Goal: Check status: Check status

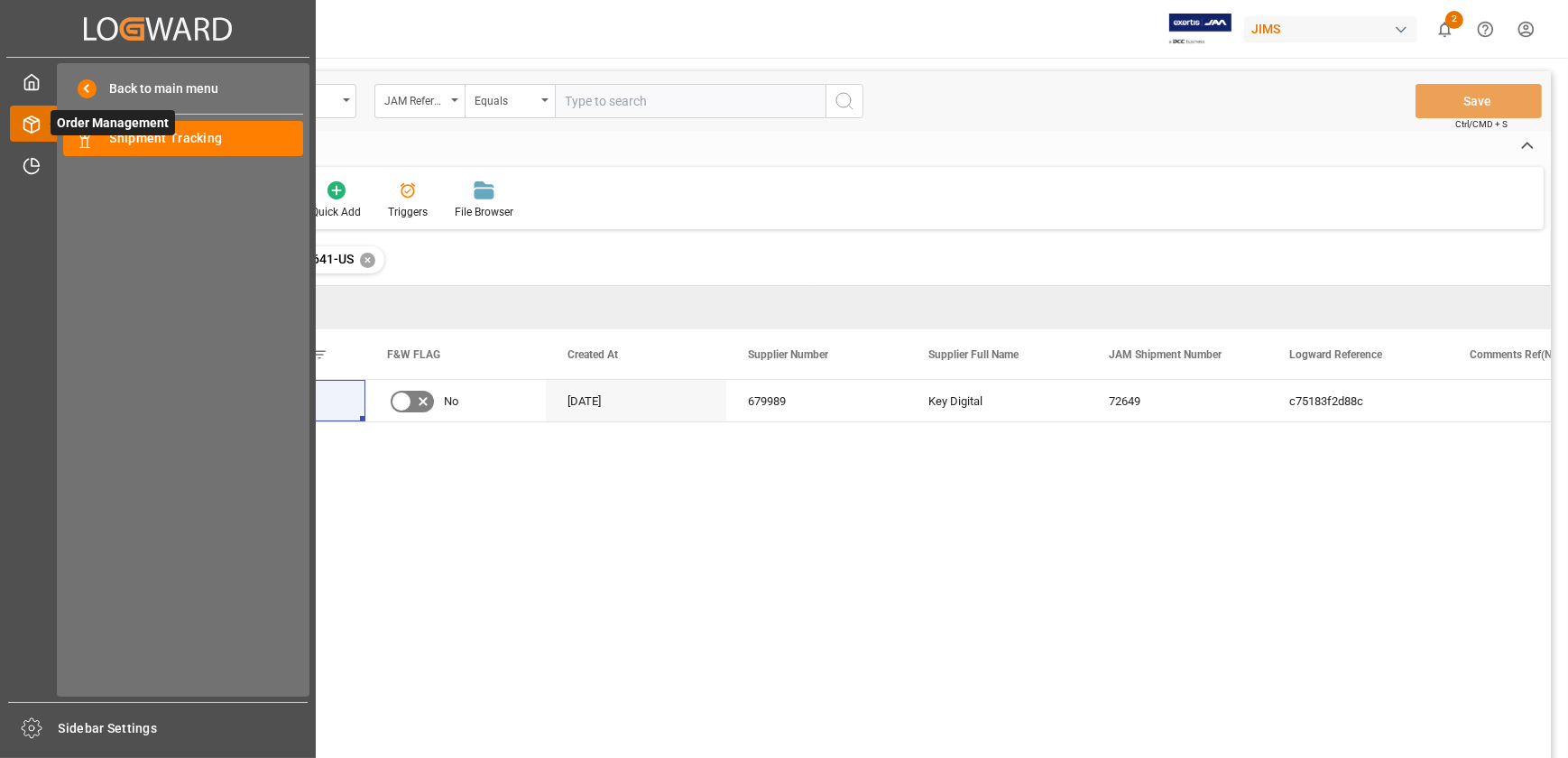
click at [53, 121] on span "Order Management" at bounding box center [113, 123] width 125 height 26
click at [134, 135] on span "Order Management" at bounding box center [113, 123] width 125 height 26
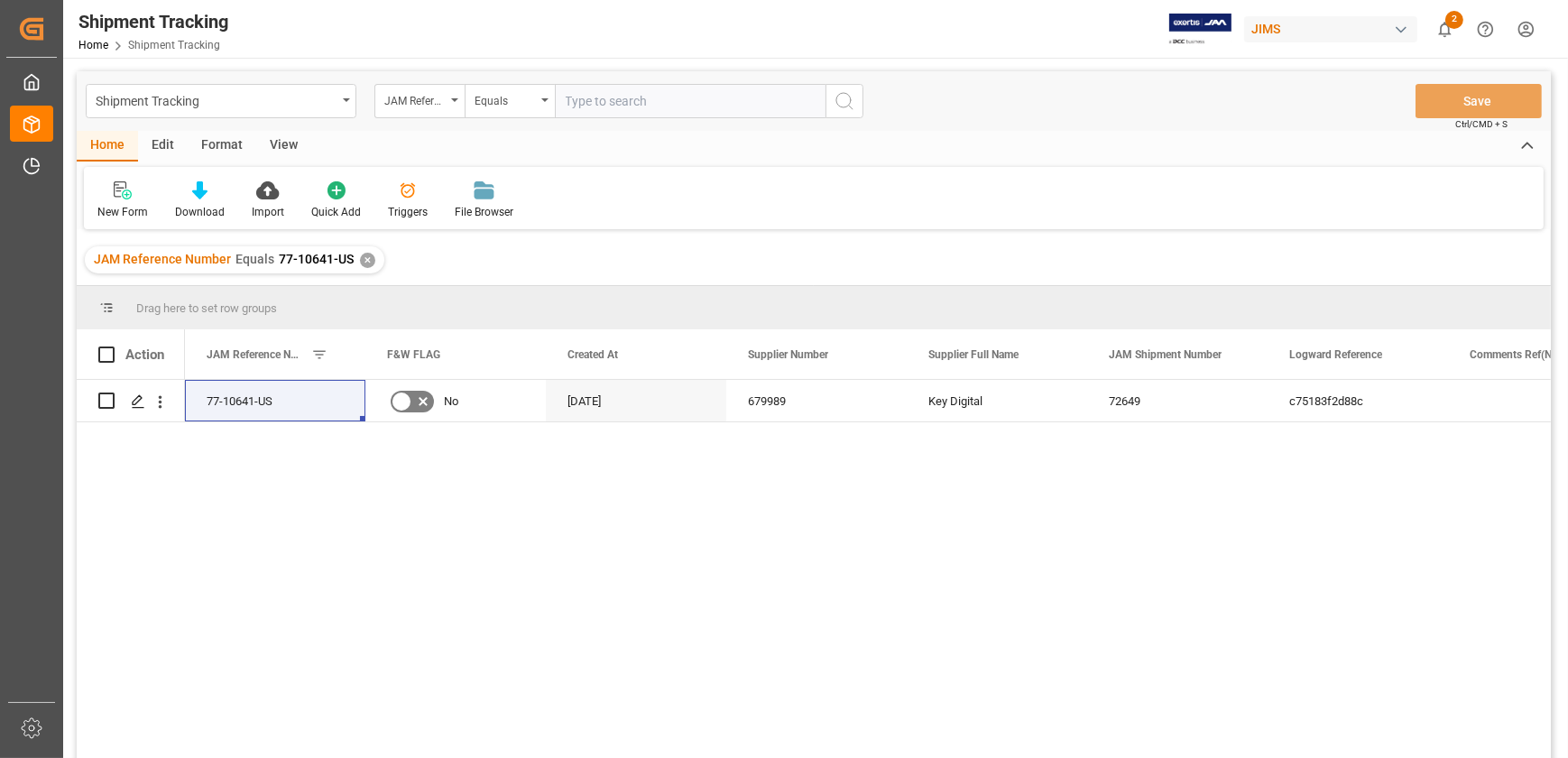
click at [366, 260] on div "✕" at bounding box center [367, 260] width 16 height 16
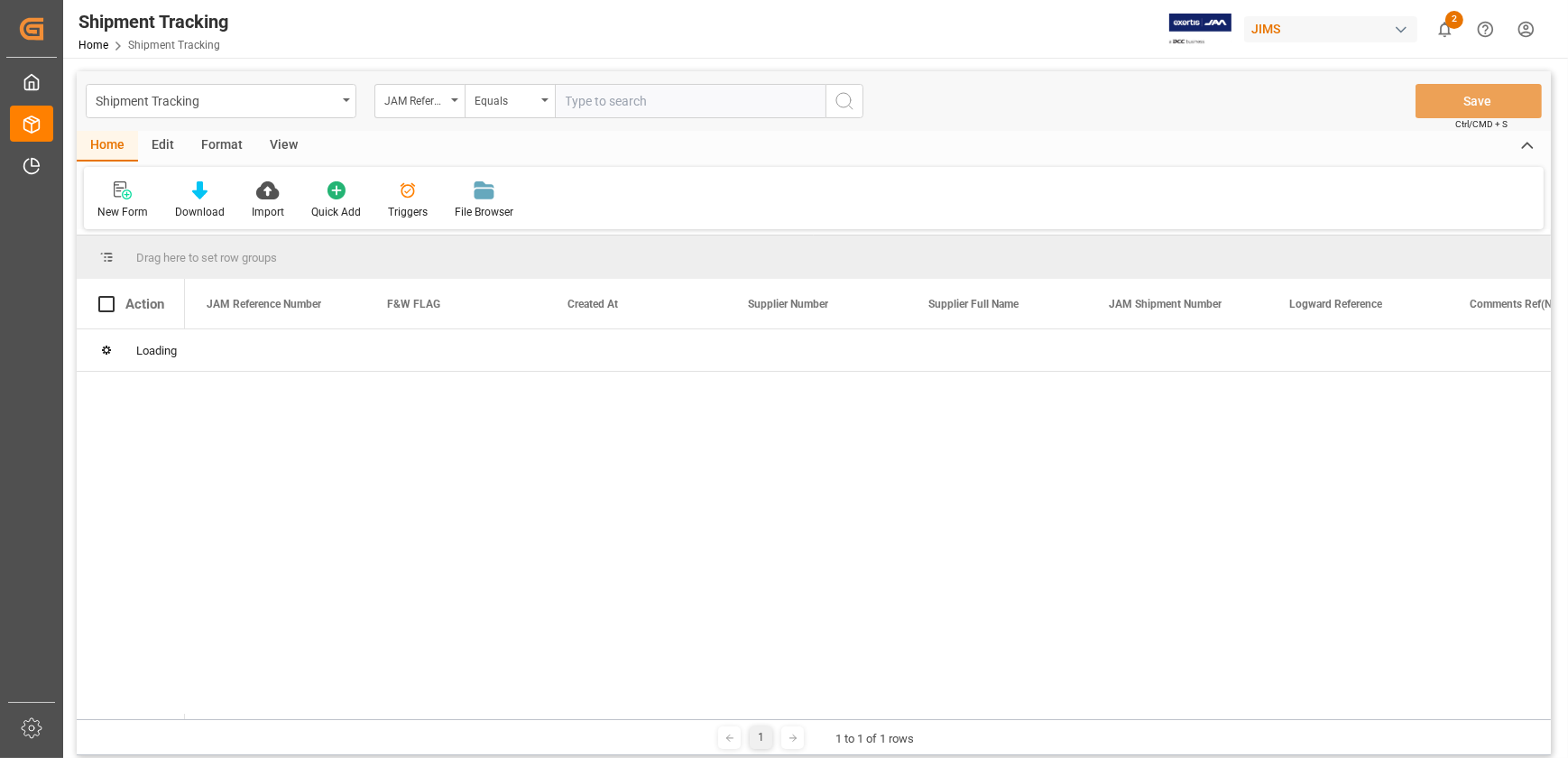
click at [603, 102] on input "text" at bounding box center [689, 100] width 271 height 34
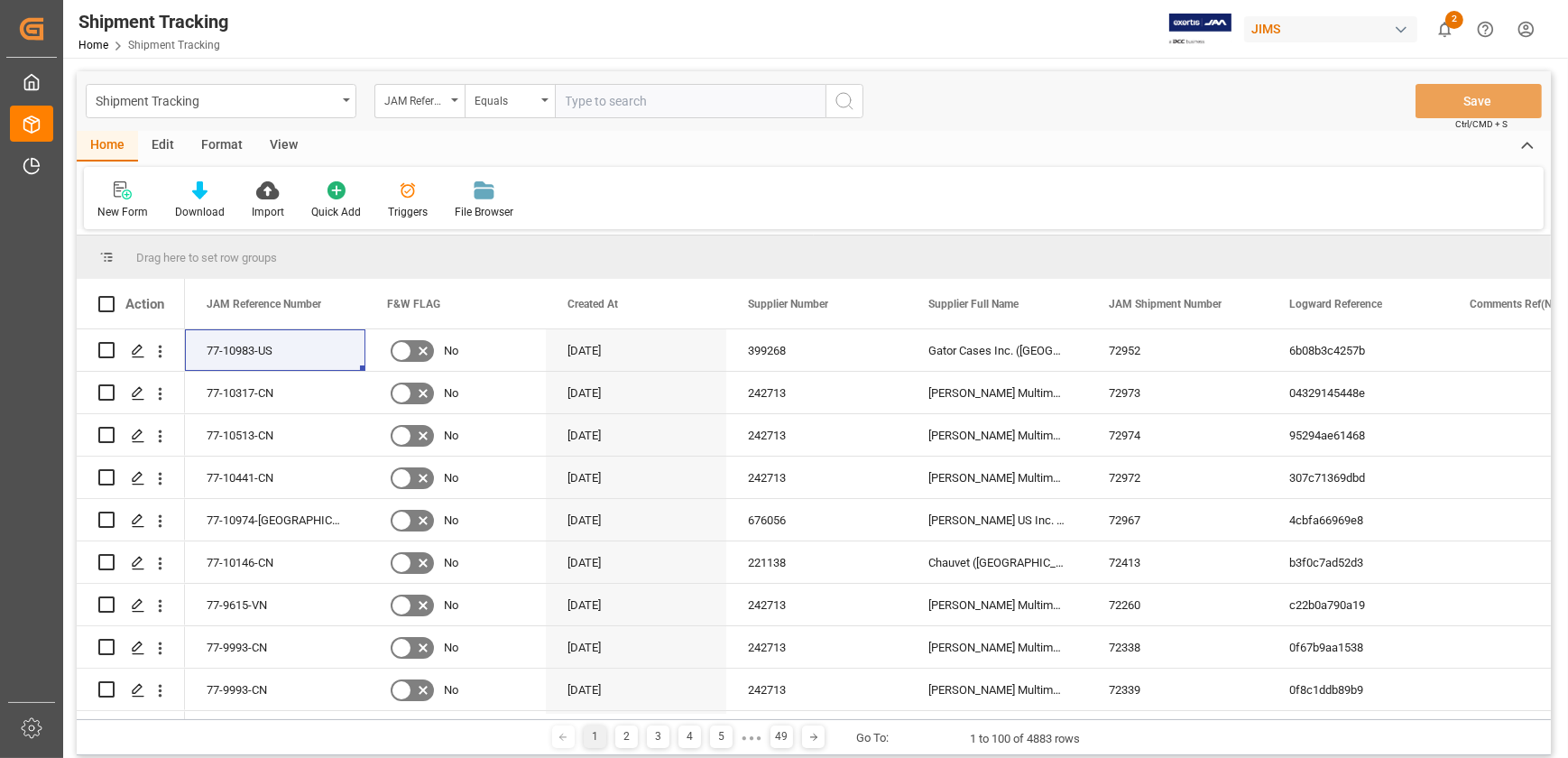
paste input "77-10722"
type input "77-10722-[GEOGRAPHIC_DATA]"
click at [838, 95] on icon "search button" at bounding box center [845, 101] width 22 height 22
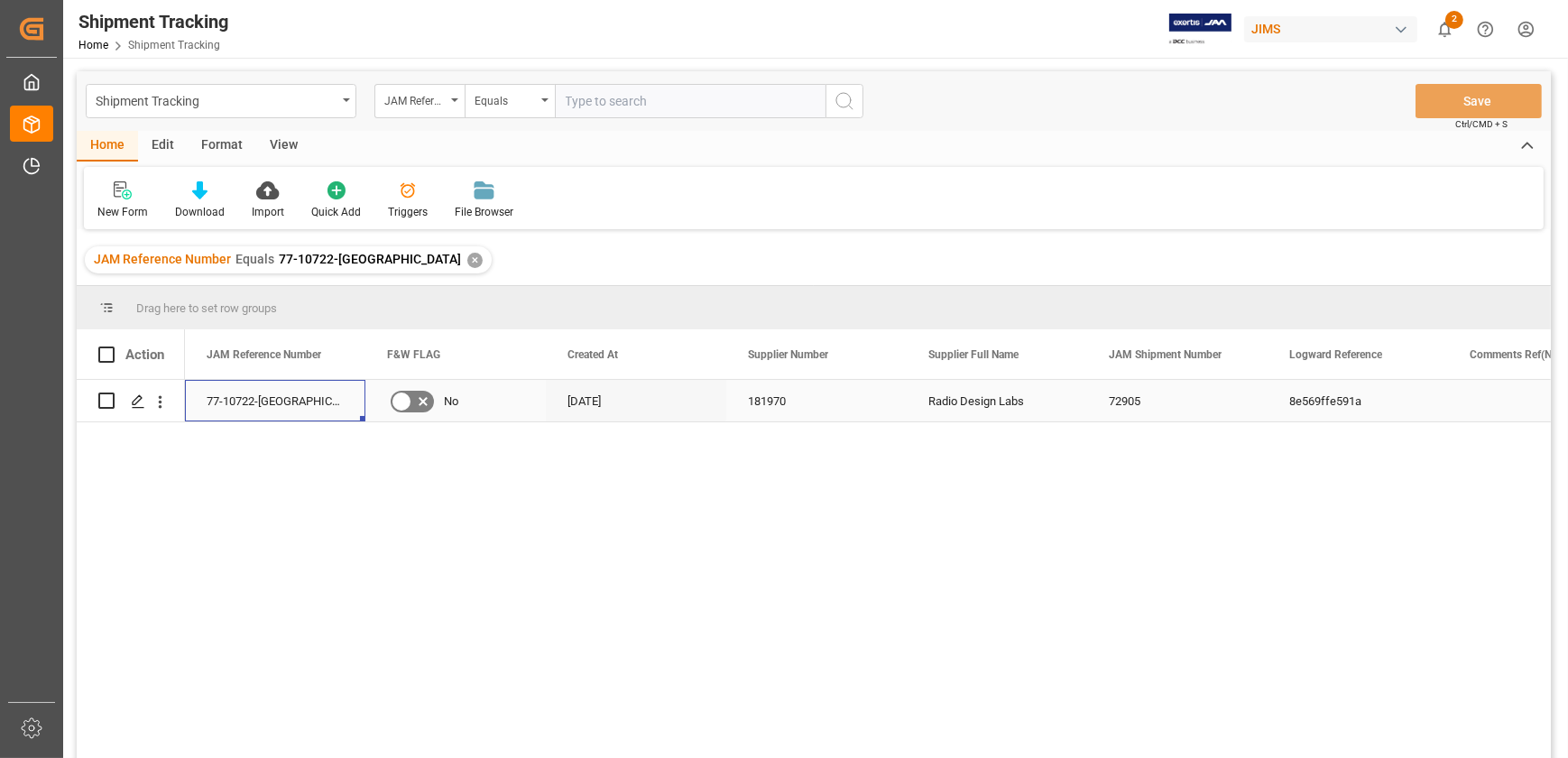
click at [241, 397] on div "77-10722-[GEOGRAPHIC_DATA]" at bounding box center [274, 400] width 181 height 41
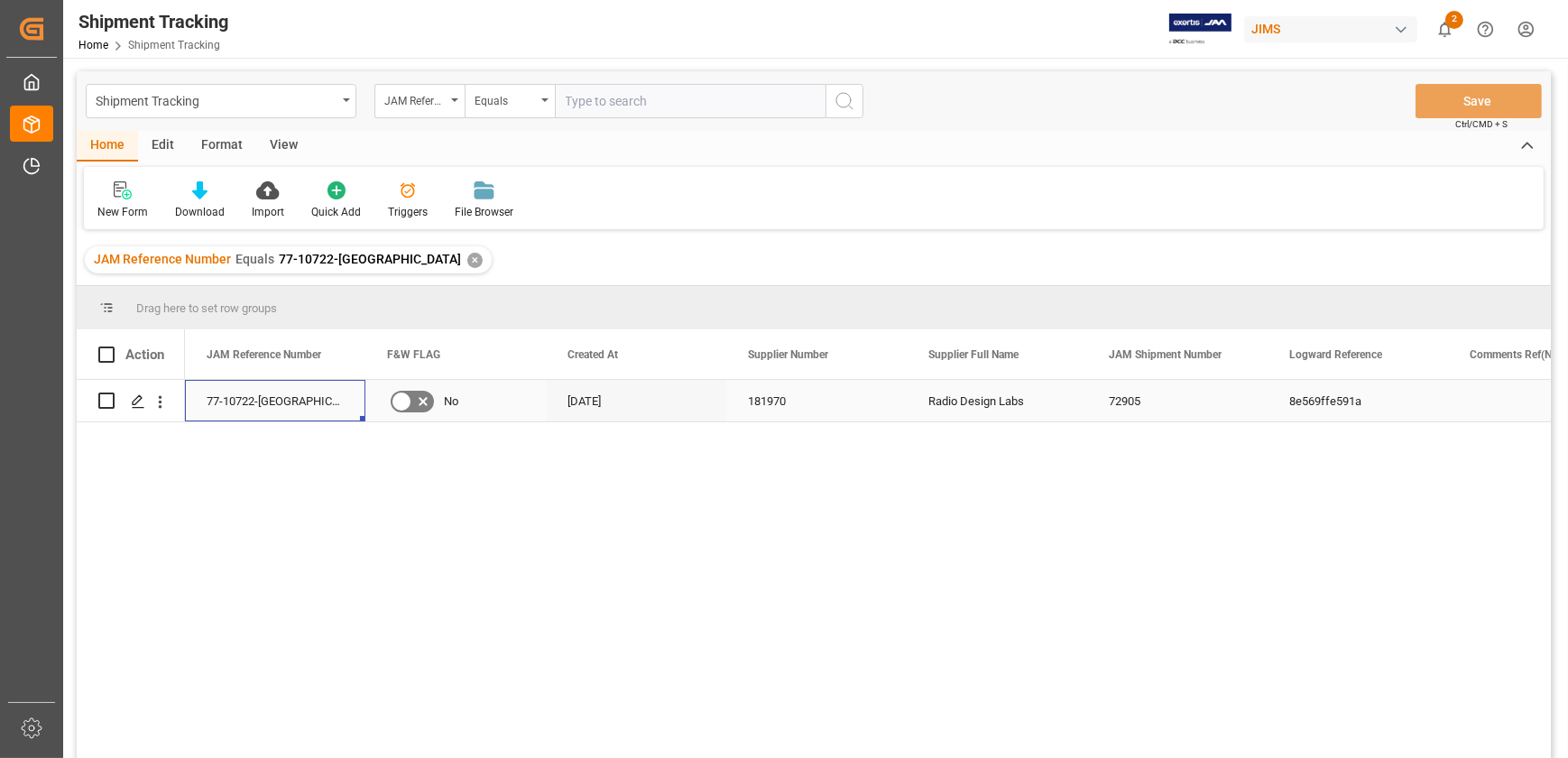
click at [242, 396] on div "77-10722-[GEOGRAPHIC_DATA]" at bounding box center [274, 400] width 181 height 41
click at [314, 515] on div "77-10722-US No [DATE] 181970 Radio Design Labs 72905 8e569ffe591a" at bounding box center [868, 574] width 1366 height 390
